Goal: Information Seeking & Learning: Learn about a topic

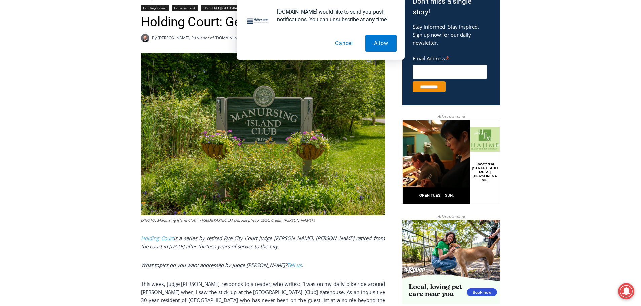
click at [345, 44] on button "Cancel" at bounding box center [344, 43] width 35 height 17
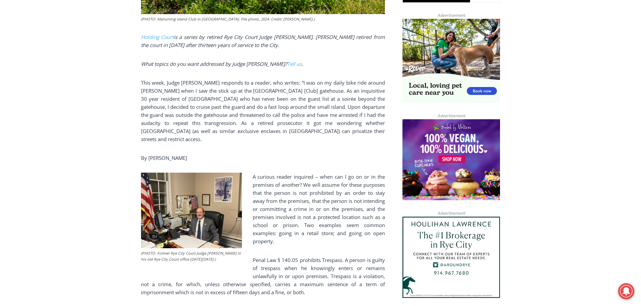
scroll to position [437, 0]
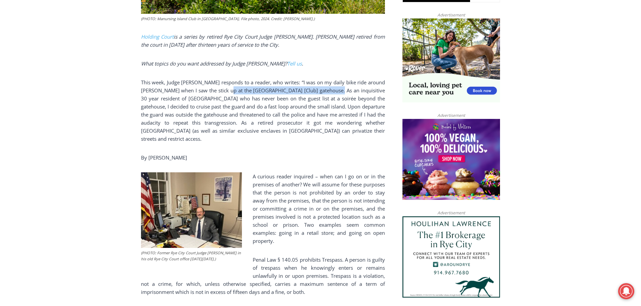
drag, startPoint x: 239, startPoint y: 86, endPoint x: 350, endPoint y: 85, distance: 111.0
click at [350, 85] on p "This week, Judge [PERSON_NAME] responds to a reader, who writes: “I was on my d…" at bounding box center [263, 110] width 244 height 65
drag, startPoint x: 357, startPoint y: 84, endPoint x: 214, endPoint y: 85, distance: 142.6
click at [214, 85] on p "This week, Judge [PERSON_NAME] responds to a reader, who writes: “I was on my d…" at bounding box center [263, 110] width 244 height 65
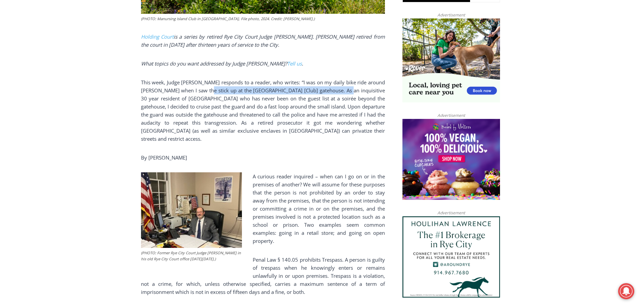
click at [214, 85] on p "This week, Judge [PERSON_NAME] responds to a reader, who writes: “I was on my d…" at bounding box center [263, 110] width 244 height 65
drag, startPoint x: 214, startPoint y: 85, endPoint x: 357, endPoint y: 84, distance: 142.9
click at [357, 84] on p "This week, Judge [PERSON_NAME] responds to a reader, who writes: “I was on my d…" at bounding box center [263, 110] width 244 height 65
drag, startPoint x: 197, startPoint y: 81, endPoint x: 332, endPoint y: 80, distance: 134.2
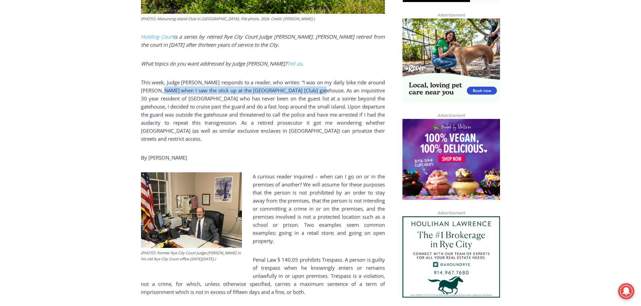
click at [331, 80] on p "This week, Judge [PERSON_NAME] responds to a reader, who writes: “I was on my d…" at bounding box center [263, 110] width 244 height 65
click at [332, 80] on p "This week, Judge [PERSON_NAME] responds to a reader, who writes: “I was on my d…" at bounding box center [263, 110] width 244 height 65
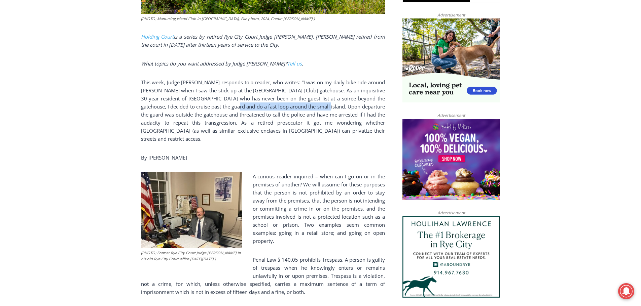
drag, startPoint x: 245, startPoint y: 100, endPoint x: 338, endPoint y: 99, distance: 93.5
click at [338, 99] on p "This week, Judge [PERSON_NAME] responds to a reader, who writes: “I was on my d…" at bounding box center [263, 110] width 244 height 65
drag, startPoint x: 362, startPoint y: 100, endPoint x: 213, endPoint y: 101, distance: 149.3
click at [213, 101] on p "This week, Judge [PERSON_NAME] responds to a reader, who writes: “I was on my d…" at bounding box center [263, 110] width 244 height 65
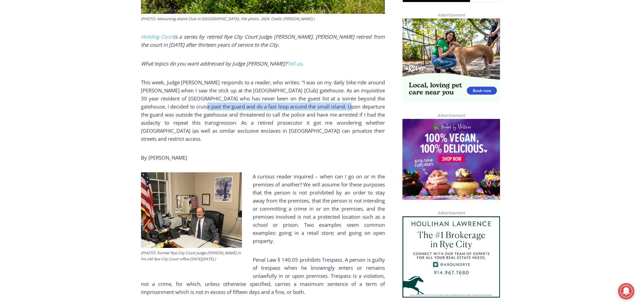
click at [322, 99] on p "This week, Judge [PERSON_NAME] responds to a reader, who writes: “I was on my d…" at bounding box center [263, 110] width 244 height 65
drag, startPoint x: 358, startPoint y: 98, endPoint x: 213, endPoint y: 100, distance: 145.6
click at [213, 100] on p "This week, Judge [PERSON_NAME] responds to a reader, who writes: “I was on my d…" at bounding box center [263, 110] width 244 height 65
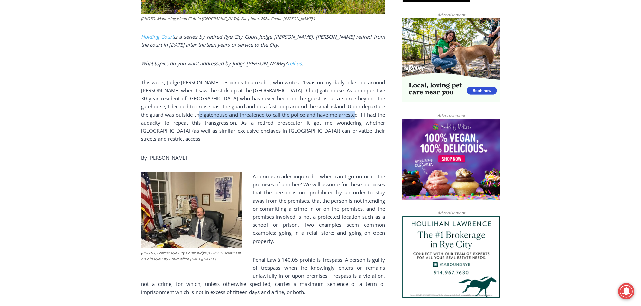
drag, startPoint x: 365, startPoint y: 106, endPoint x: 211, endPoint y: 107, distance: 153.4
click at [211, 107] on p "This week, Judge [PERSON_NAME] responds to a reader, who writes: “I was on my d…" at bounding box center [263, 110] width 244 height 65
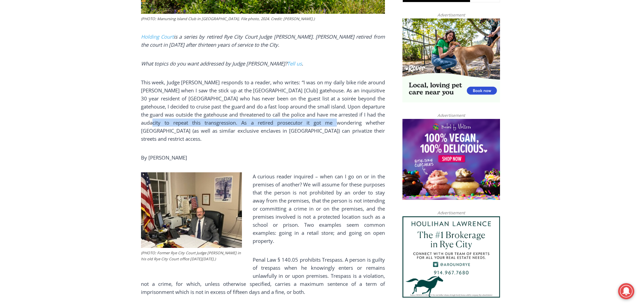
drag, startPoint x: 164, startPoint y: 117, endPoint x: 336, endPoint y: 113, distance: 171.6
click at [336, 113] on p "This week, Judge [PERSON_NAME] responds to a reader, who writes: “I was on my d…" at bounding box center [263, 110] width 244 height 65
drag, startPoint x: 341, startPoint y: 112, endPoint x: 156, endPoint y: 113, distance: 185.0
click at [156, 113] on p "This week, Judge [PERSON_NAME] responds to a reader, who writes: “I was on my d…" at bounding box center [263, 110] width 244 height 65
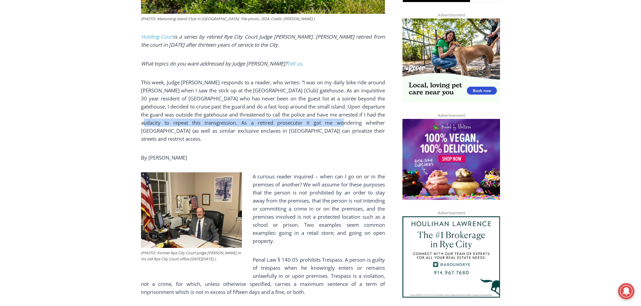
click at [159, 119] on p "This week, Judge [PERSON_NAME] responds to a reader, who writes: “I was on my d…" at bounding box center [263, 110] width 244 height 65
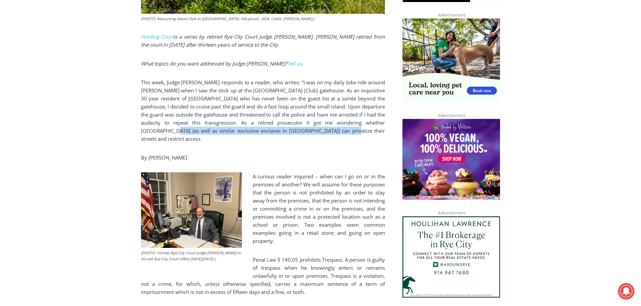
drag, startPoint x: 159, startPoint y: 126, endPoint x: 327, endPoint y: 126, distance: 167.2
click at [327, 126] on p "This week, Judge [PERSON_NAME] responds to a reader, who writes: “I was on my d…" at bounding box center [263, 110] width 244 height 65
click at [283, 126] on p "This week, Judge [PERSON_NAME] responds to a reader, who writes: “I was on my d…" at bounding box center [263, 110] width 244 height 65
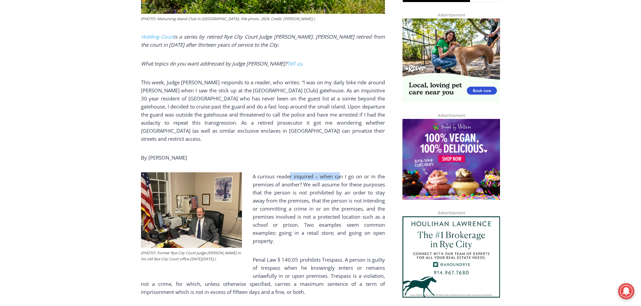
drag, startPoint x: 291, startPoint y: 159, endPoint x: 340, endPoint y: 160, distance: 49.5
click at [340, 173] on p "A curious reader inquired – when can I go on or in the premises of another? We …" at bounding box center [263, 209] width 244 height 73
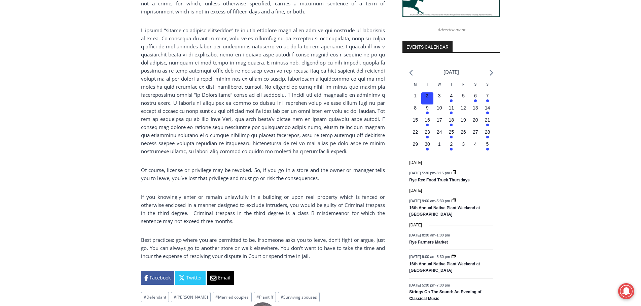
scroll to position [740, 0]
